Goal: Transaction & Acquisition: Book appointment/travel/reservation

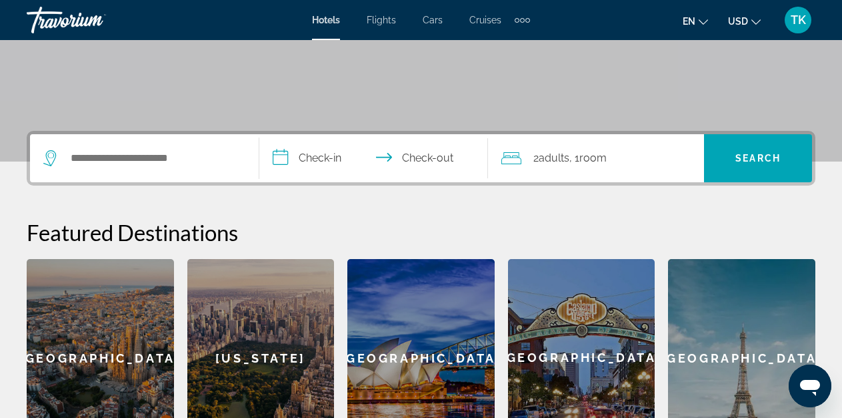
scroll to position [239, 0]
